Goal: Task Accomplishment & Management: Complete application form

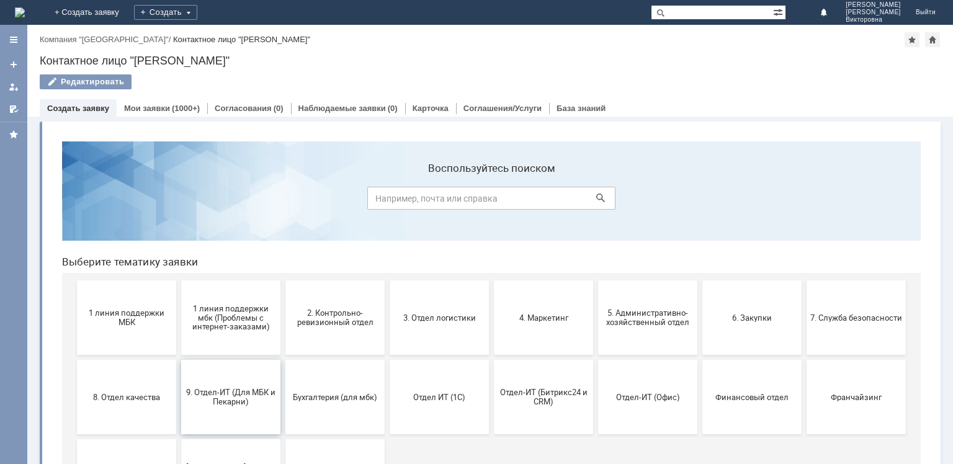
click at [250, 385] on button "9. Отдел-ИТ (Для МБК и Пекарни)" at bounding box center [230, 397] width 99 height 74
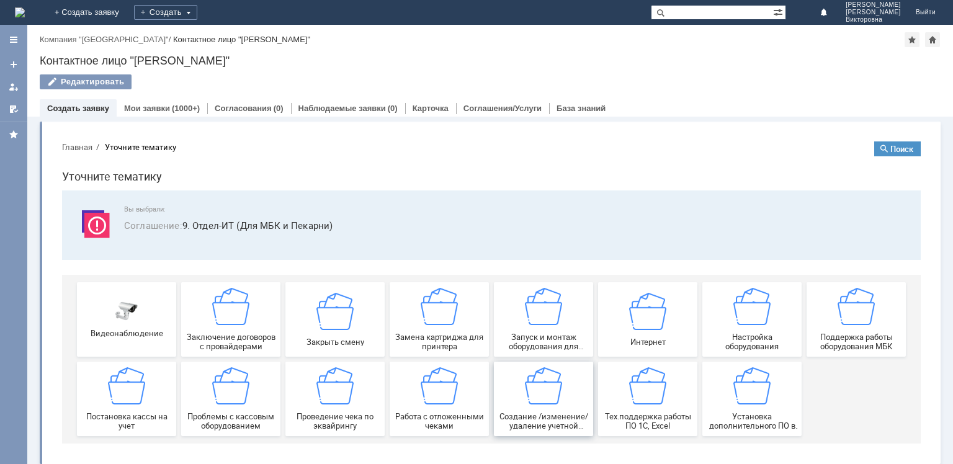
click at [534, 393] on img at bounding box center [543, 385] width 37 height 37
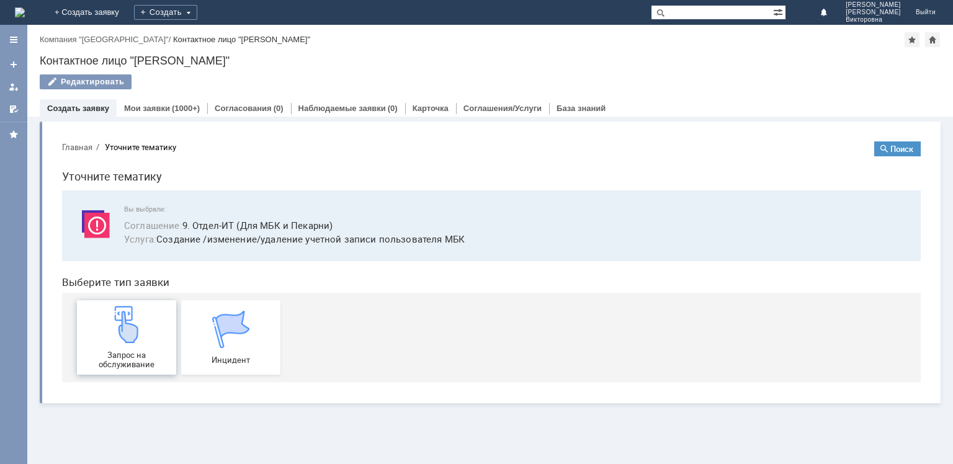
click at [139, 338] on img at bounding box center [126, 324] width 37 height 37
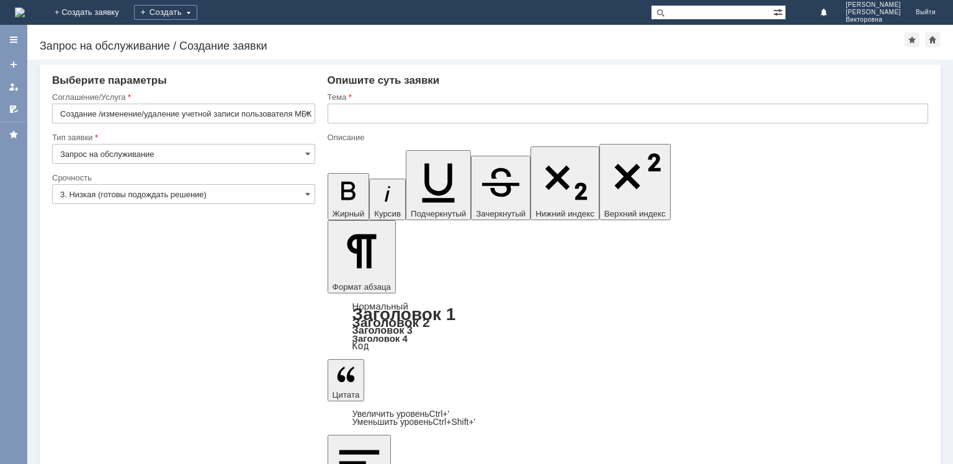
click at [352, 112] on input "text" at bounding box center [628, 114] width 601 height 20
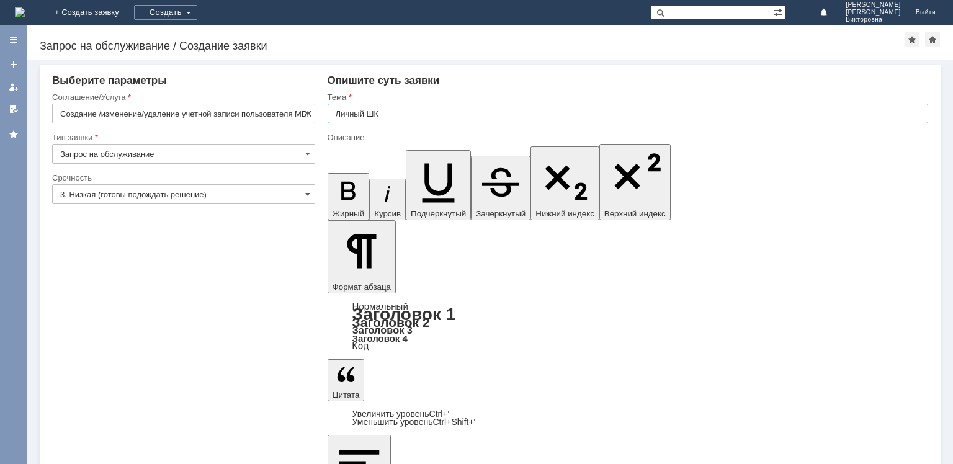
type input "Личный ШК"
click at [196, 192] on input "3. Низкая (готовы подождать решение)" at bounding box center [183, 194] width 263 height 20
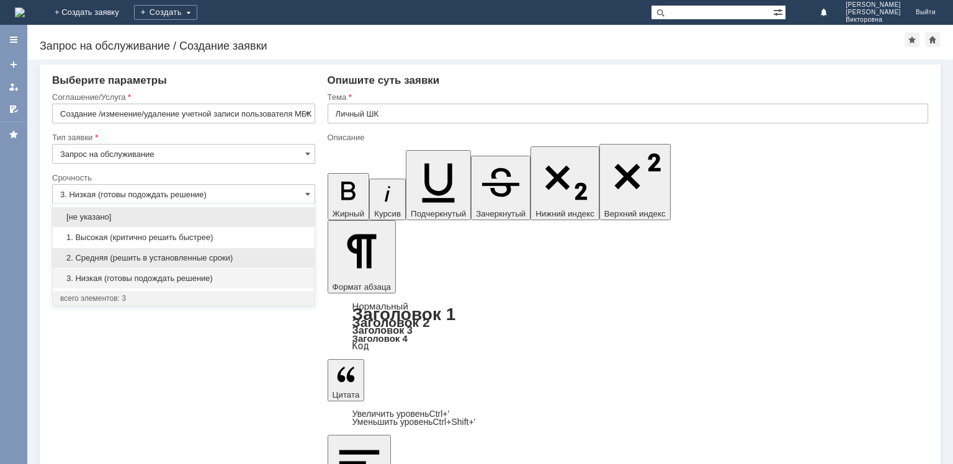
click at [151, 256] on span "2. Средняя (решить в установленные сроки)" at bounding box center [183, 258] width 247 height 10
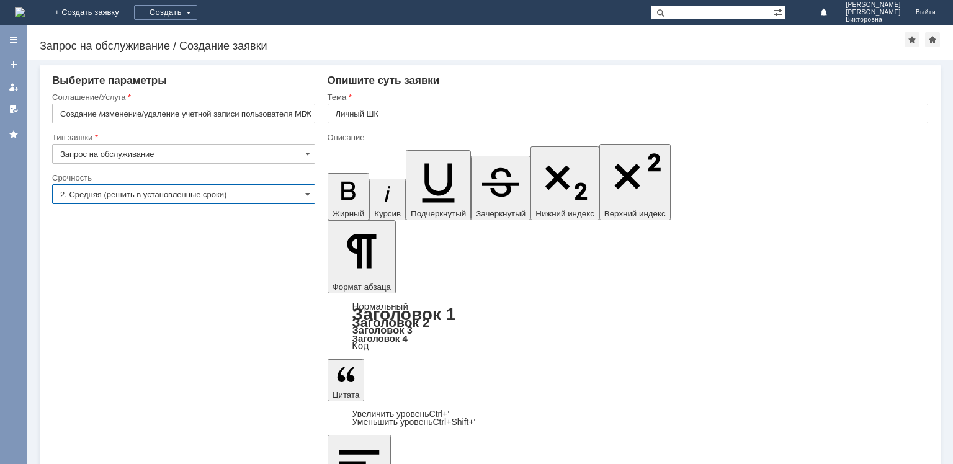
type input "2. Средняя (решить в установленные сроки)"
